Goal: Task Accomplishment & Management: Manage account settings

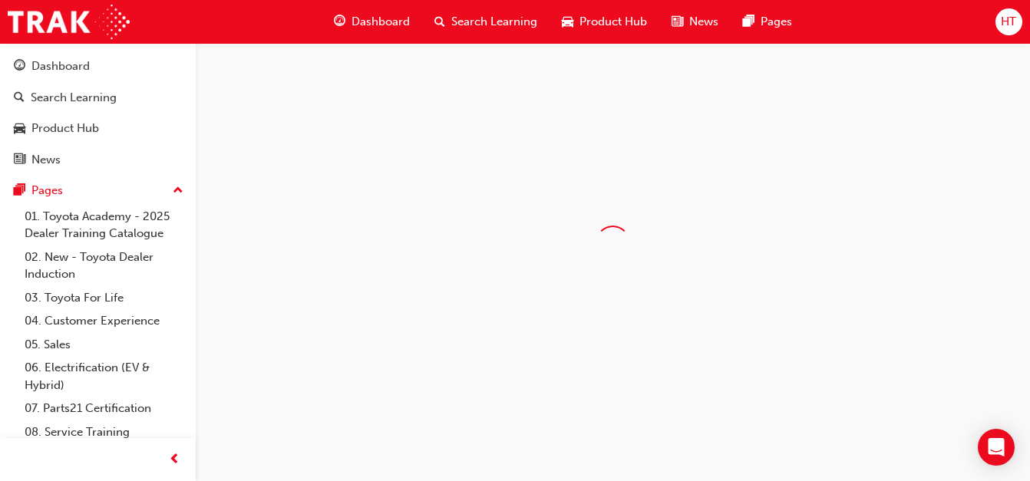
click at [1008, 18] on div "HT" at bounding box center [1008, 21] width 27 height 27
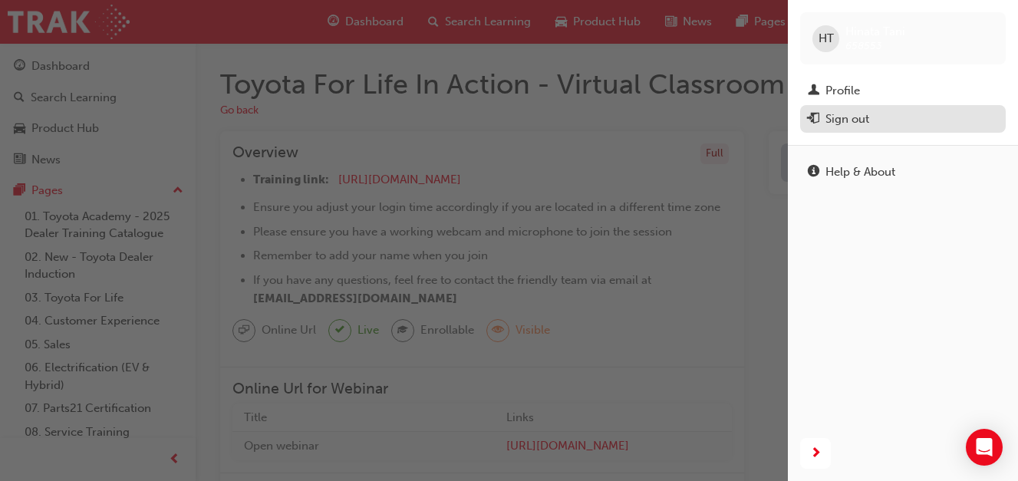
click at [855, 121] on div "Sign out" at bounding box center [848, 119] width 44 height 18
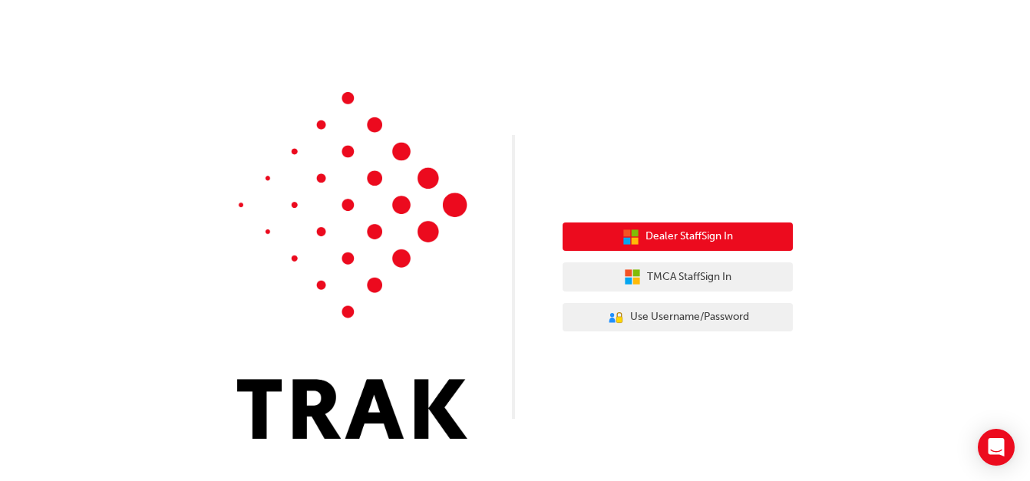
click at [720, 193] on div "Dealer Staff Sign In TMCA Staff Sign In User Authentication Icon - Blue Person,…" at bounding box center [515, 231] width 1030 height 462
click at [697, 232] on span "Dealer Staff Sign In" at bounding box center [688, 237] width 87 height 18
click at [675, 242] on span "Dealer Staff Sign In" at bounding box center [688, 237] width 87 height 18
